Goal: Information Seeking & Learning: Understand process/instructions

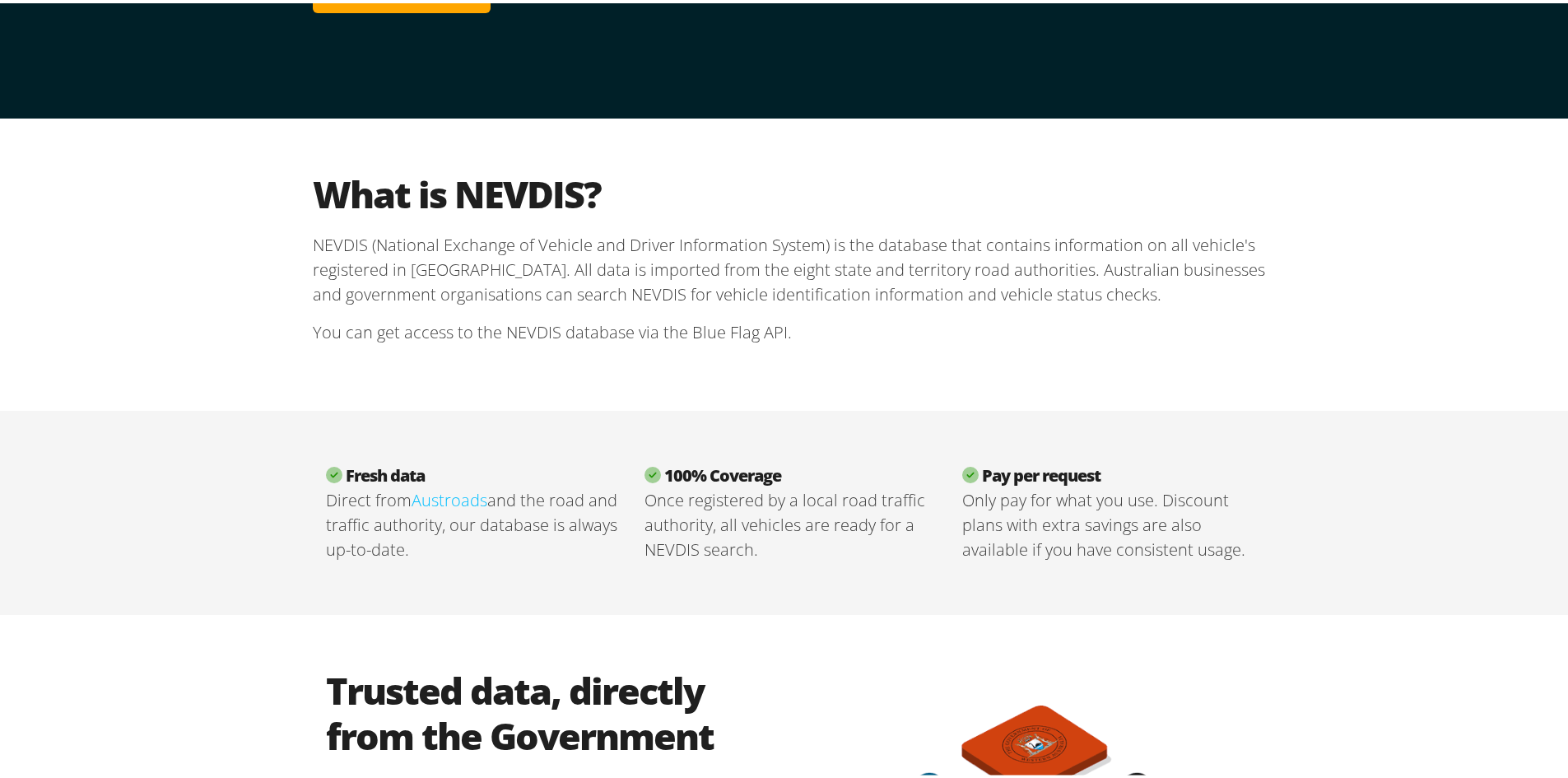
scroll to position [411, 0]
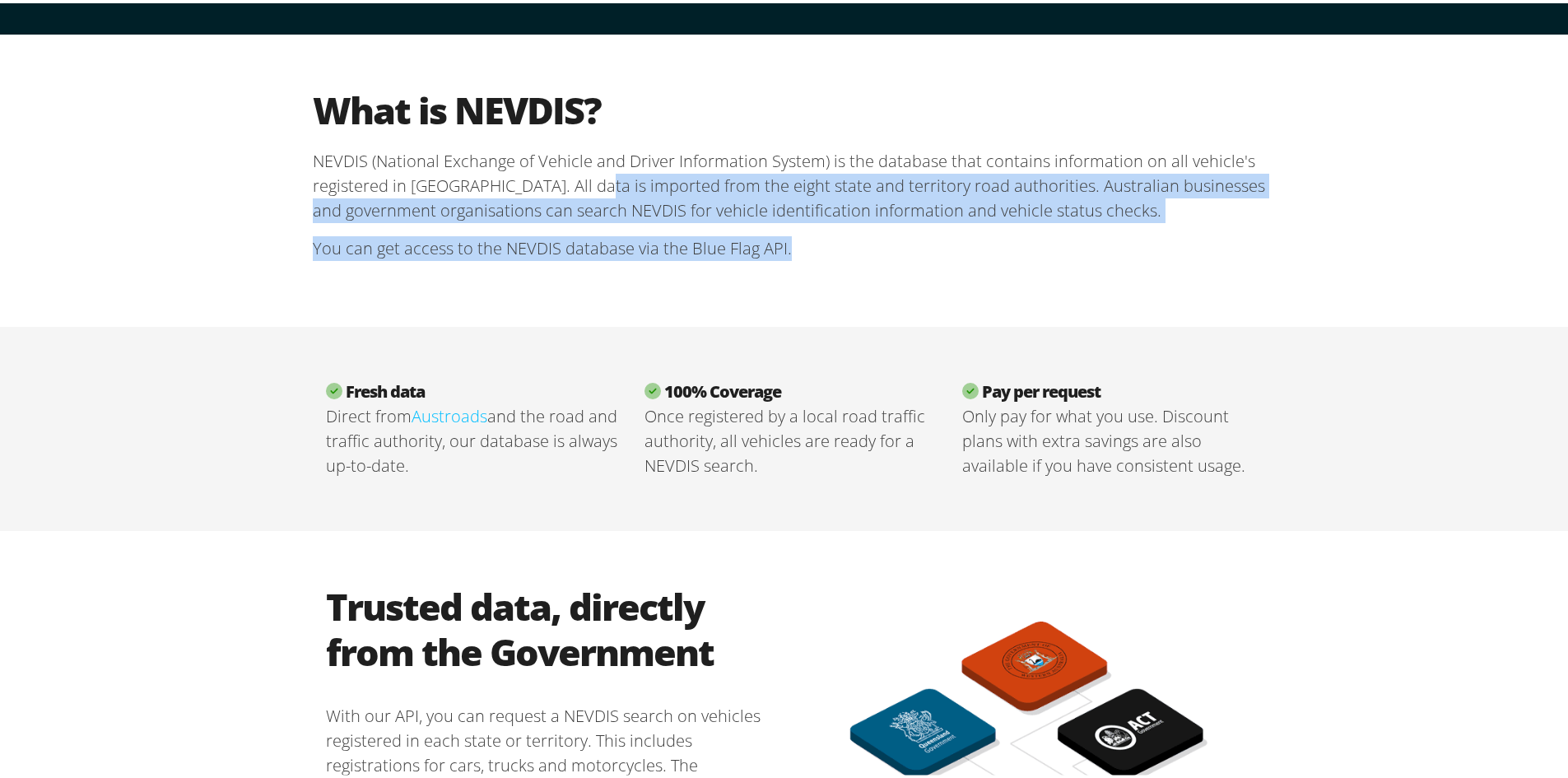
drag, startPoint x: 561, startPoint y: 186, endPoint x: 1099, endPoint y: 258, distance: 542.8
click at [1099, 258] on section "What is NEVDIS? NEVDIS (National Exchange of Vehicle and Driver Information Sys…" at bounding box center [790, 177] width 955 height 187
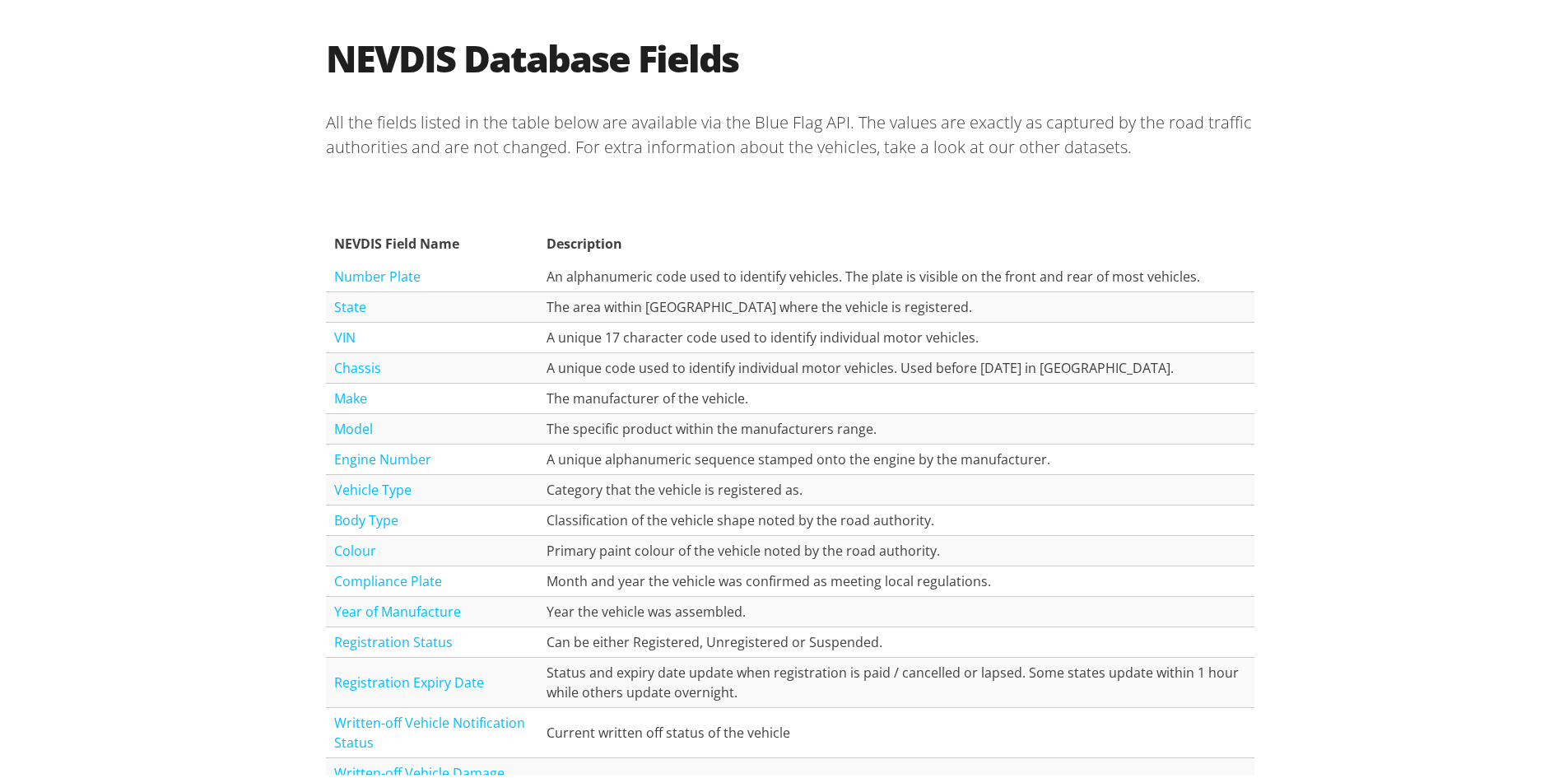
scroll to position [1729, 0]
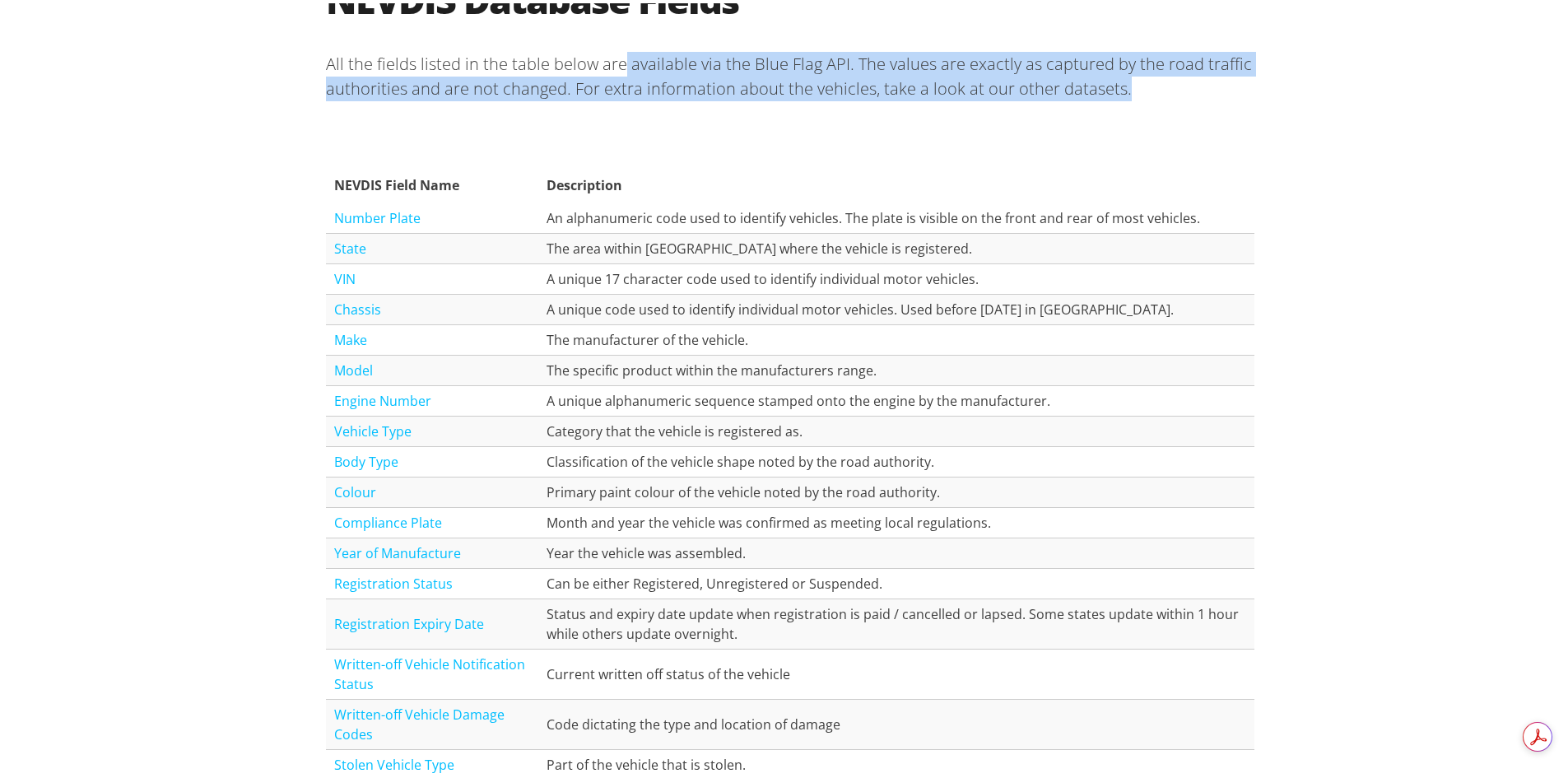
drag, startPoint x: 616, startPoint y: 66, endPoint x: 1095, endPoint y: 147, distance: 485.8
click at [1164, 103] on p "All the fields listed in the table below are available via the Blue Flag API. T…" at bounding box center [790, 73] width 928 height 76
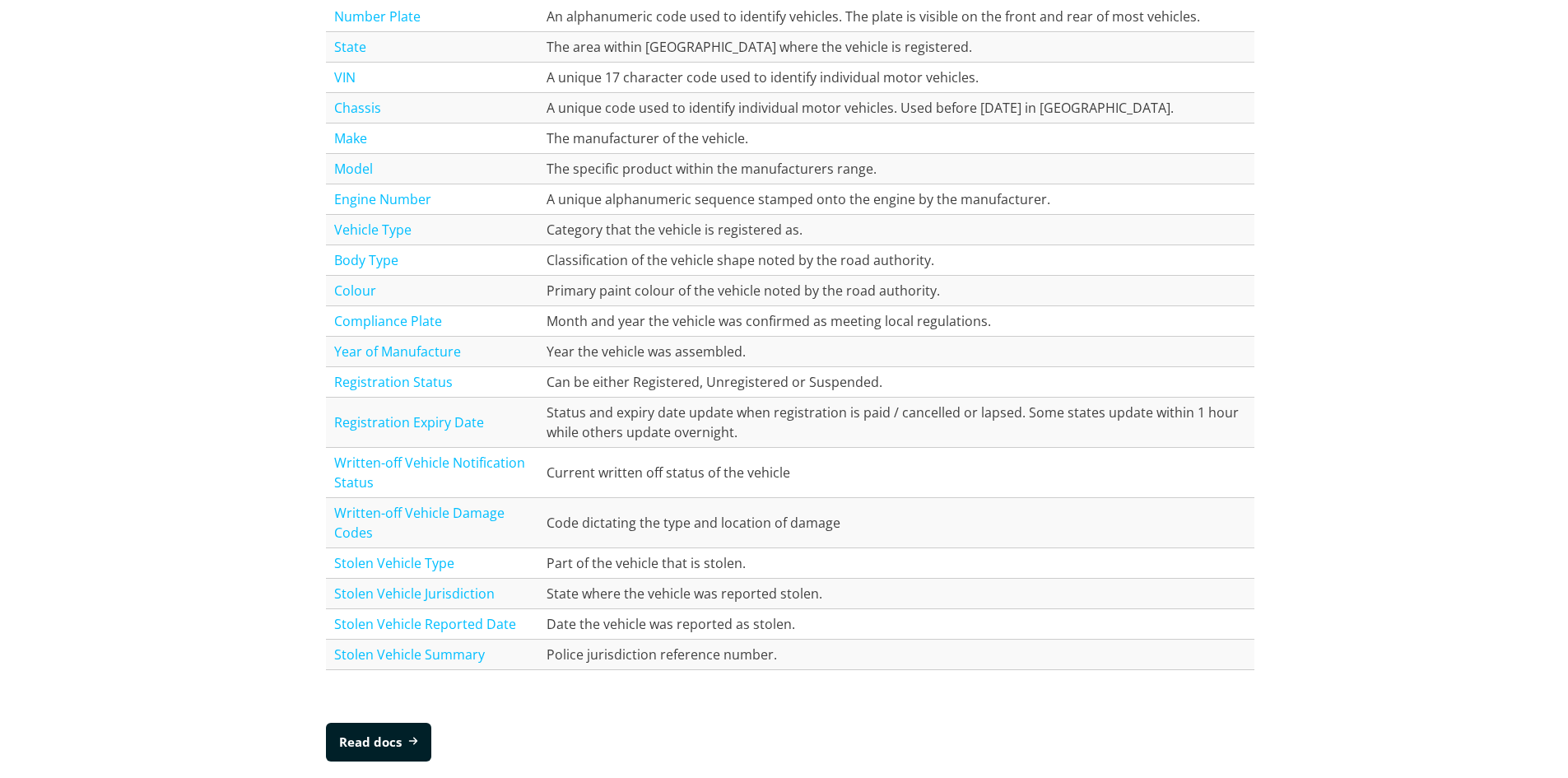
scroll to position [1894, 0]
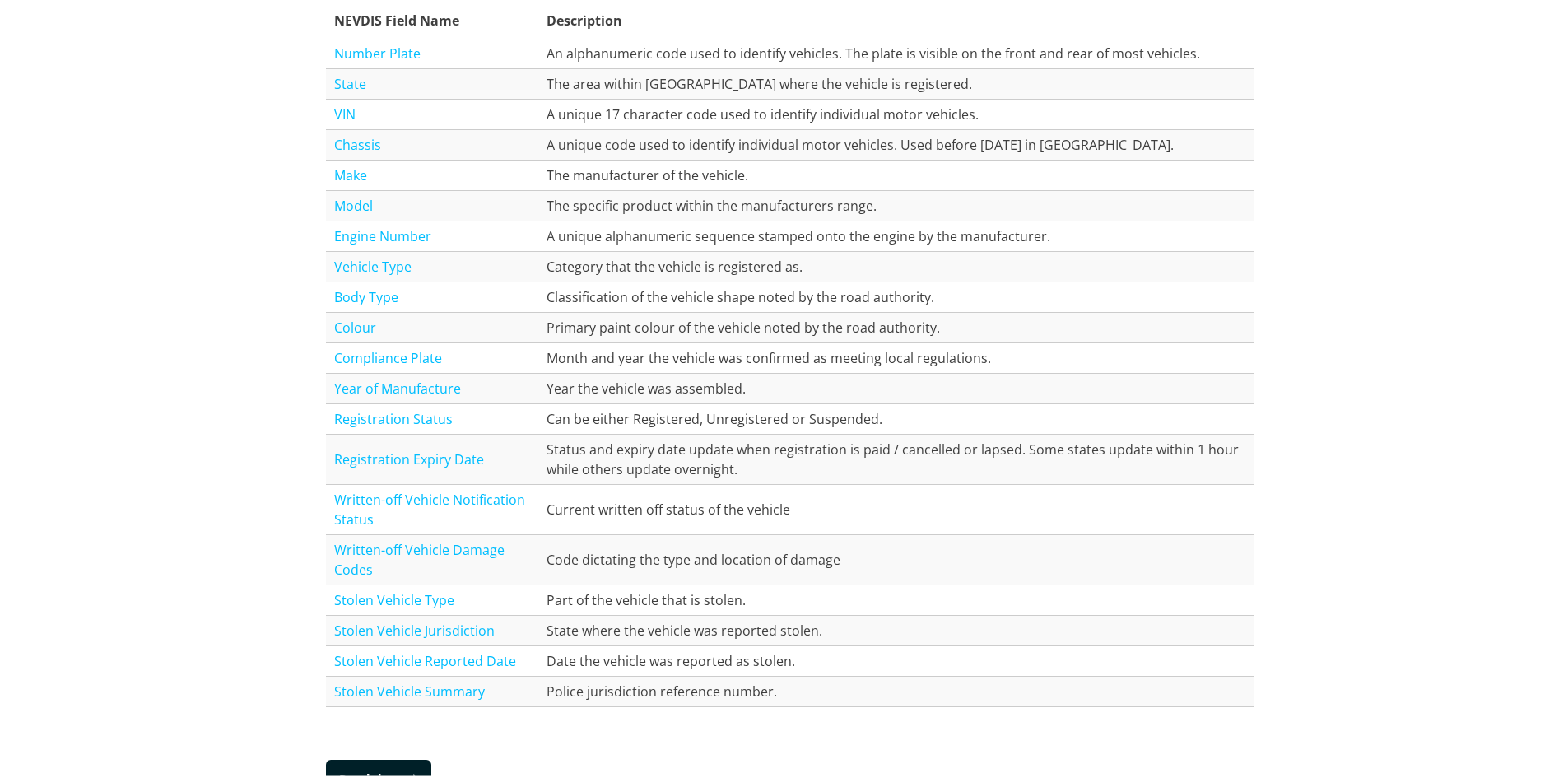
click at [705, 300] on td "Classification of the vehicle shape noted by the road authority." at bounding box center [896, 294] width 716 height 30
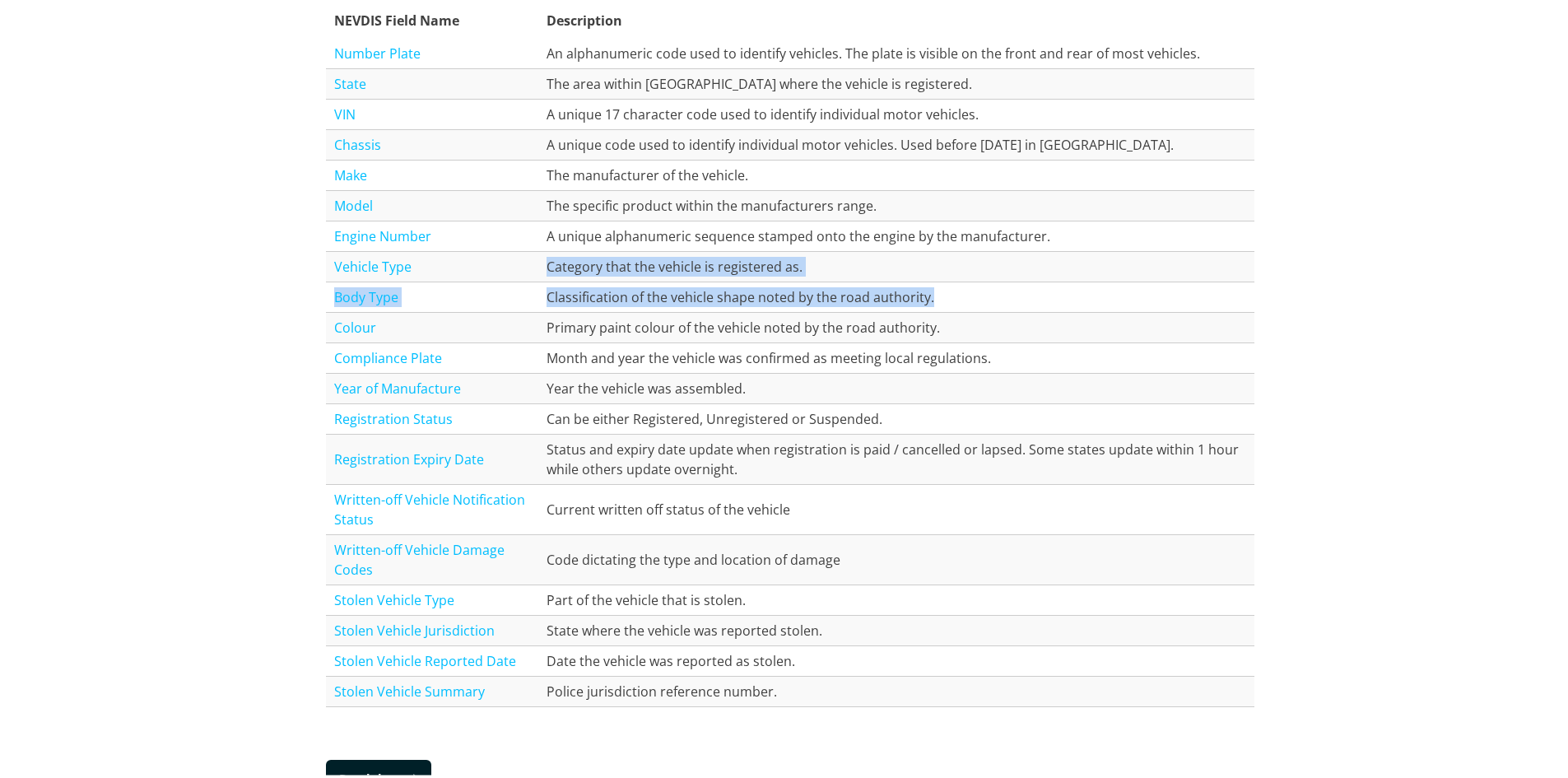
drag, startPoint x: 932, startPoint y: 289, endPoint x: 544, endPoint y: 264, distance: 388.8
click at [544, 264] on tbody "Number Plate An alphanumeric code used to identify vehicles. The plate is visib…" at bounding box center [790, 369] width 928 height 669
click at [544, 264] on td "Category that the vehicle is registered as." at bounding box center [896, 264] width 716 height 30
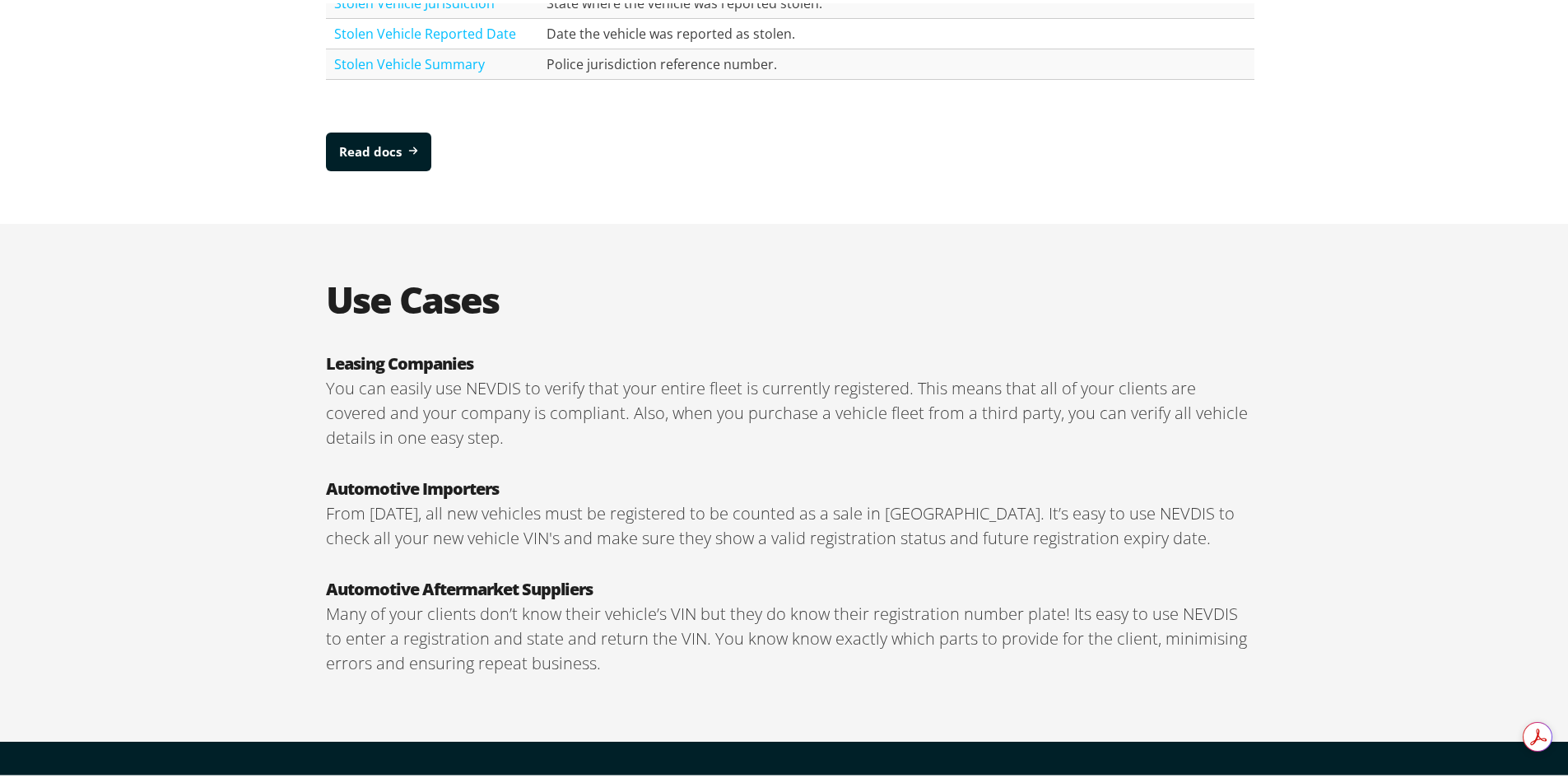
scroll to position [2553, 0]
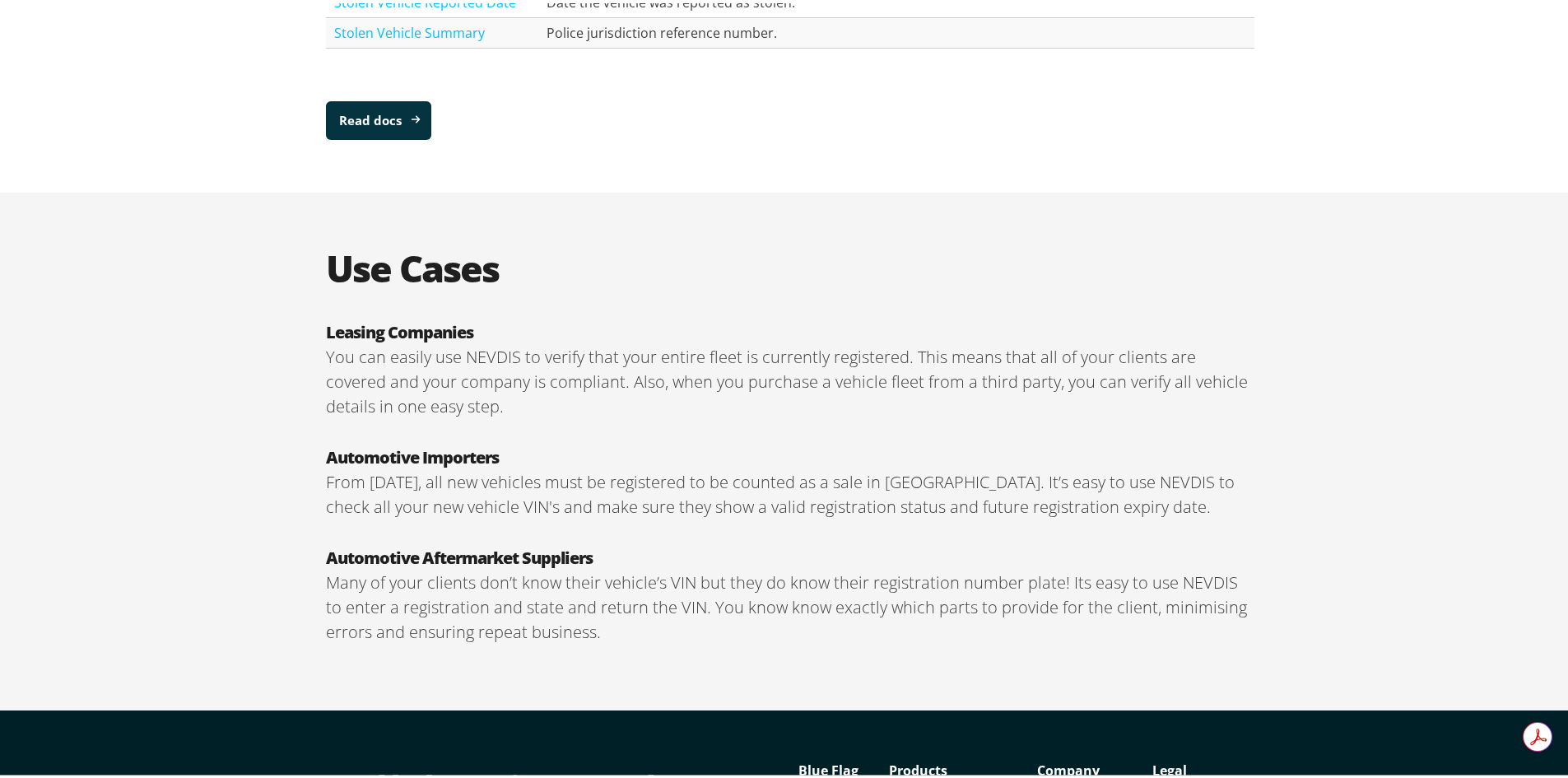
click at [379, 128] on link "Read docs" at bounding box center [379, 117] width 106 height 39
